Goal: Task Accomplishment & Management: Use online tool/utility

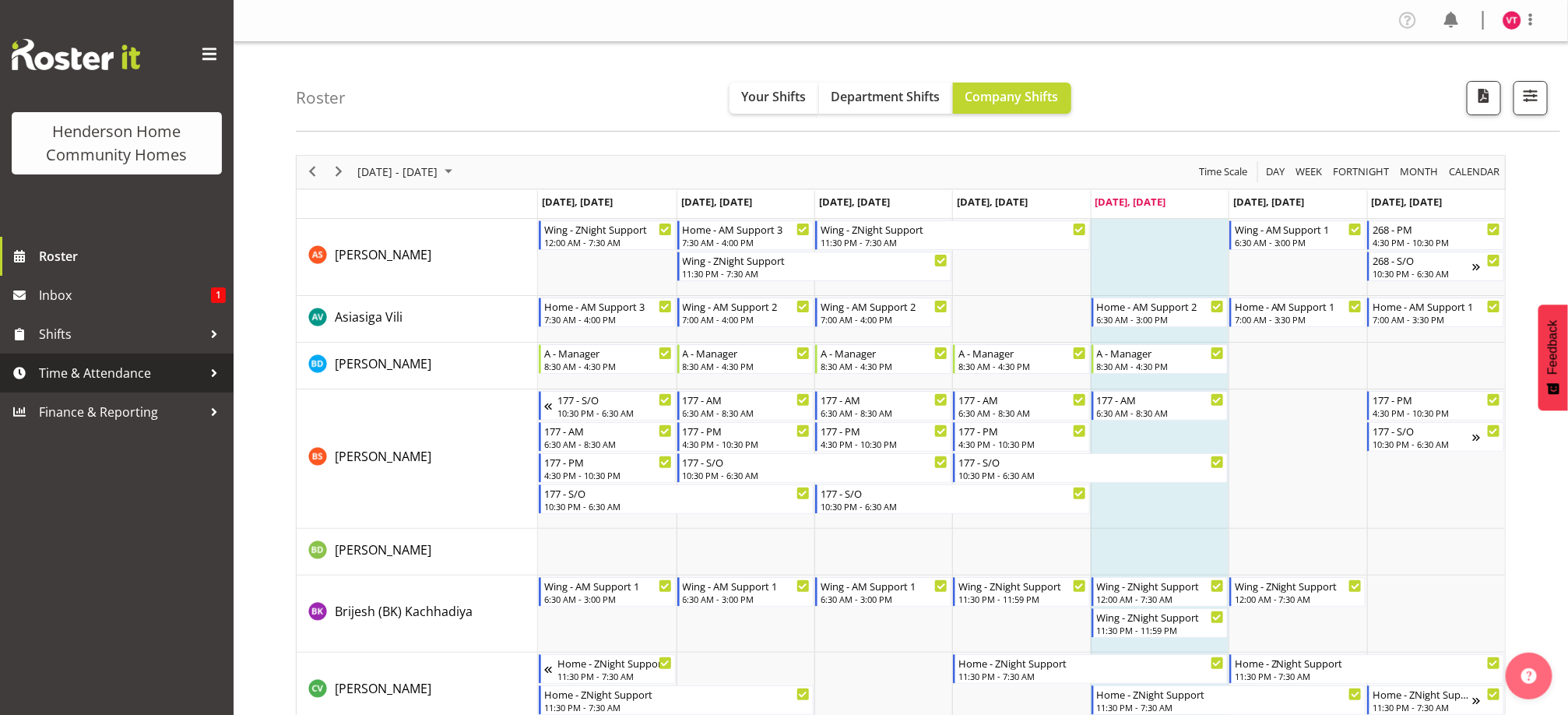
click at [161, 376] on span "Time & Attendance" at bounding box center [120, 372] width 164 height 23
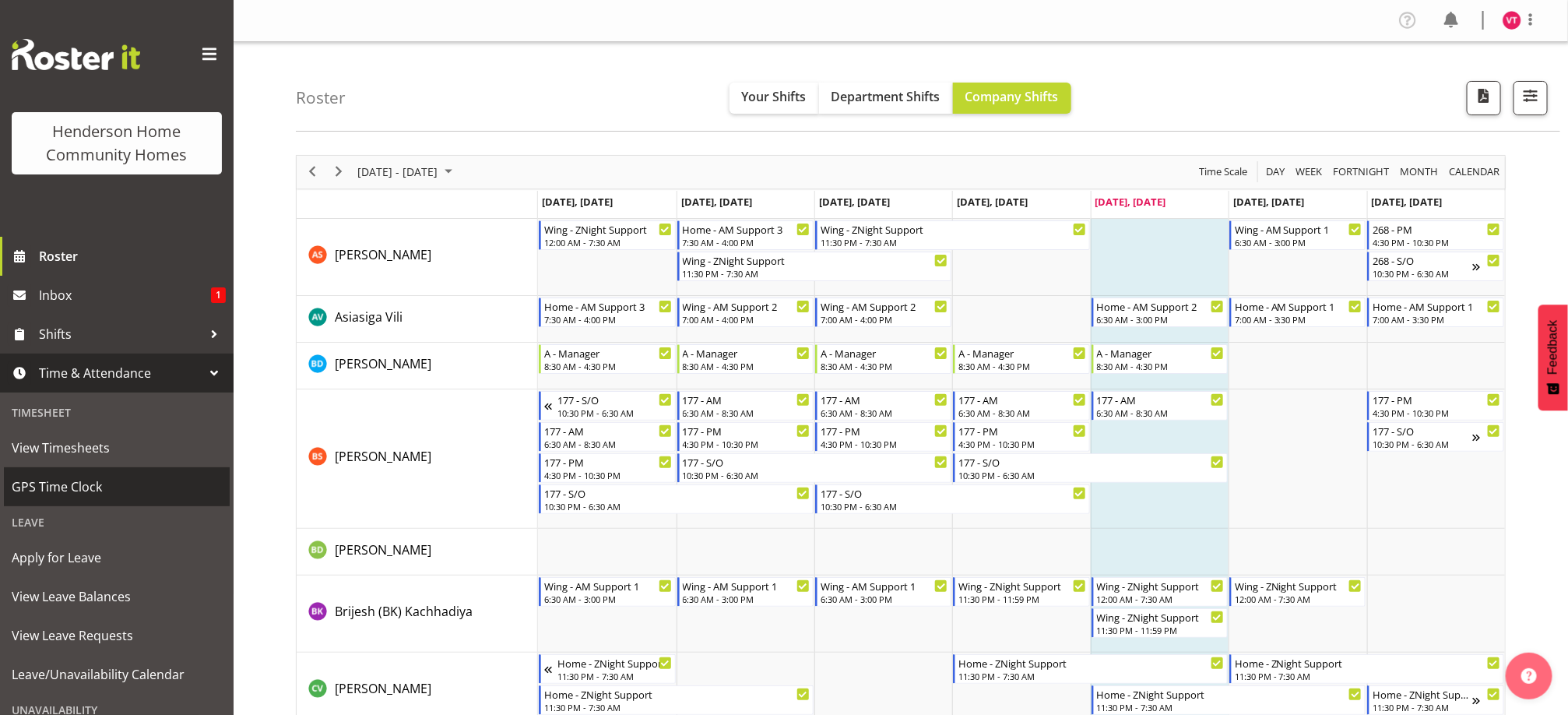
click at [136, 480] on span "GPS Time Clock" at bounding box center [117, 486] width 210 height 23
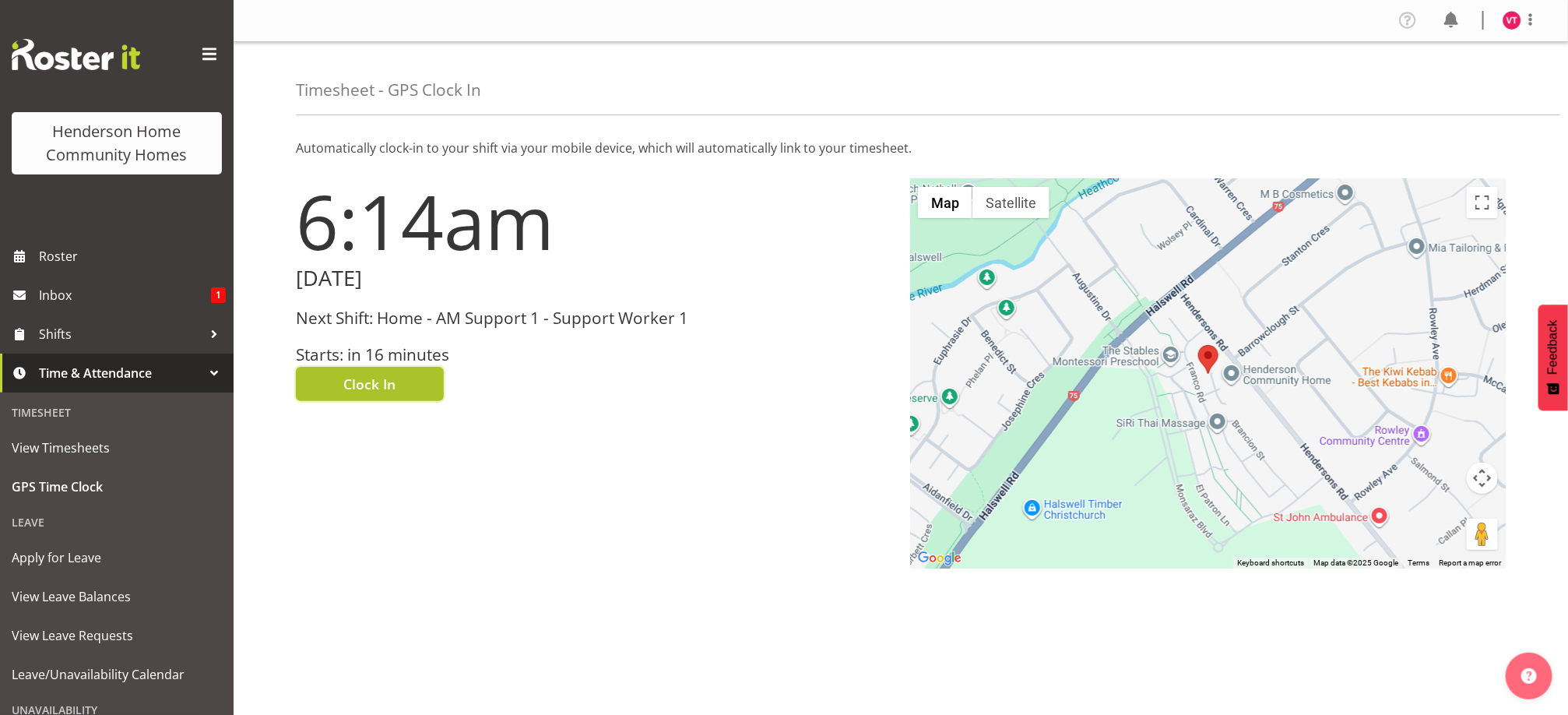
click at [378, 381] on span "Clock In" at bounding box center [370, 384] width 52 height 20
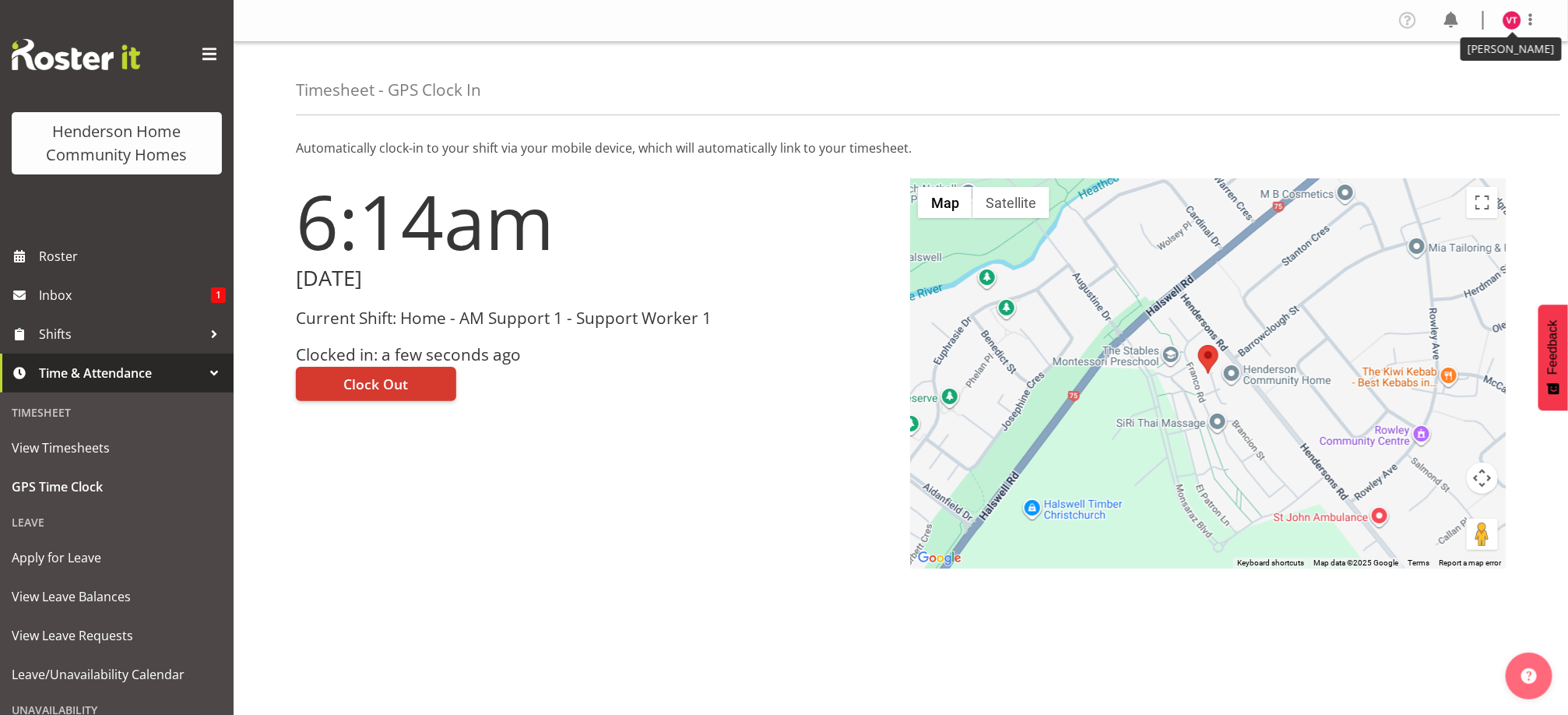
click at [1517, 23] on img at bounding box center [1512, 20] width 18 height 18
click at [1472, 83] on link "Log Out" at bounding box center [1465, 82] width 150 height 28
